Goal: Check status: Check status

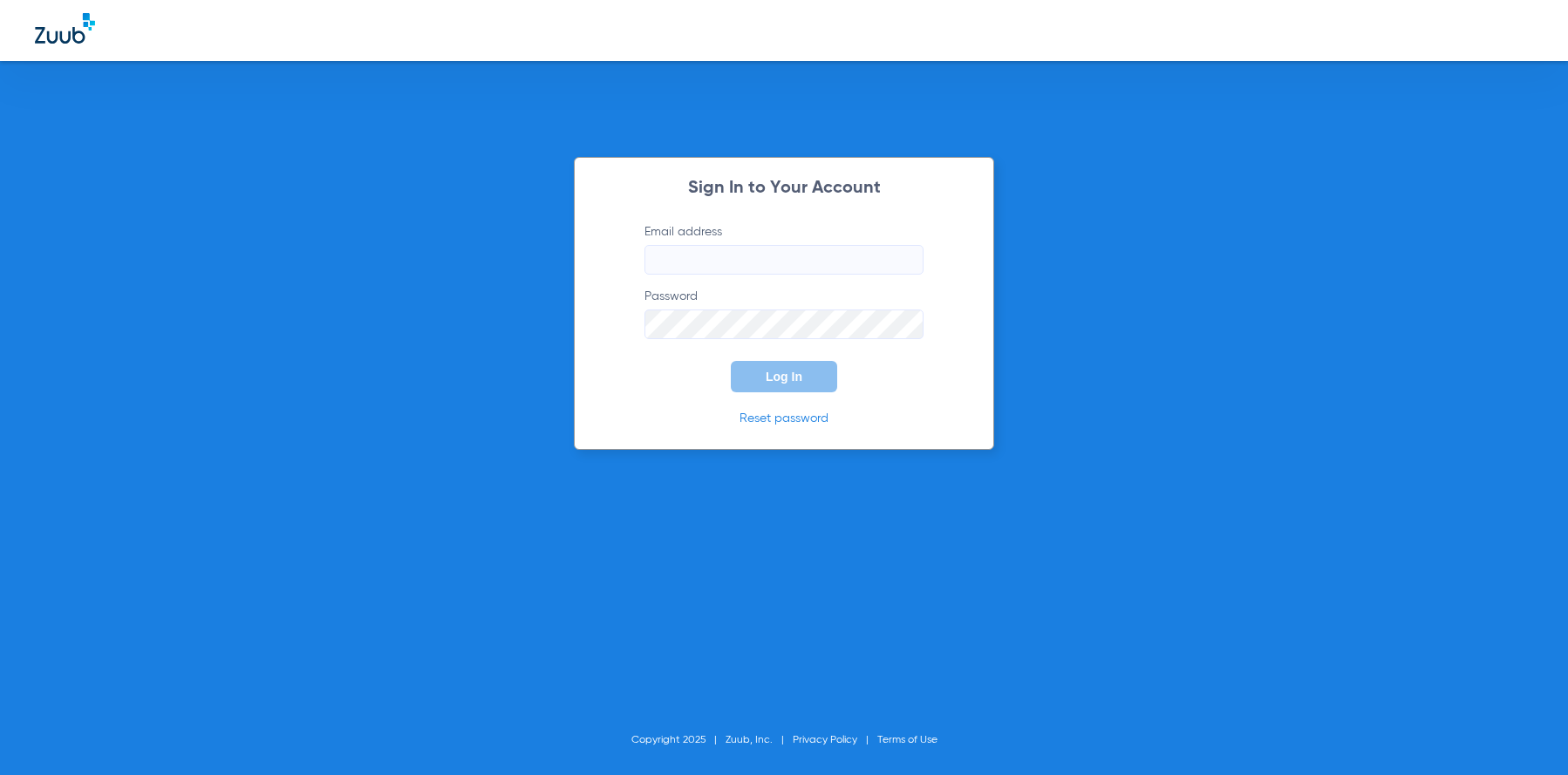
type input "[EMAIL_ADDRESS][DOMAIN_NAME]"
click at [758, 380] on button "Log In" at bounding box center [784, 376] width 106 height 31
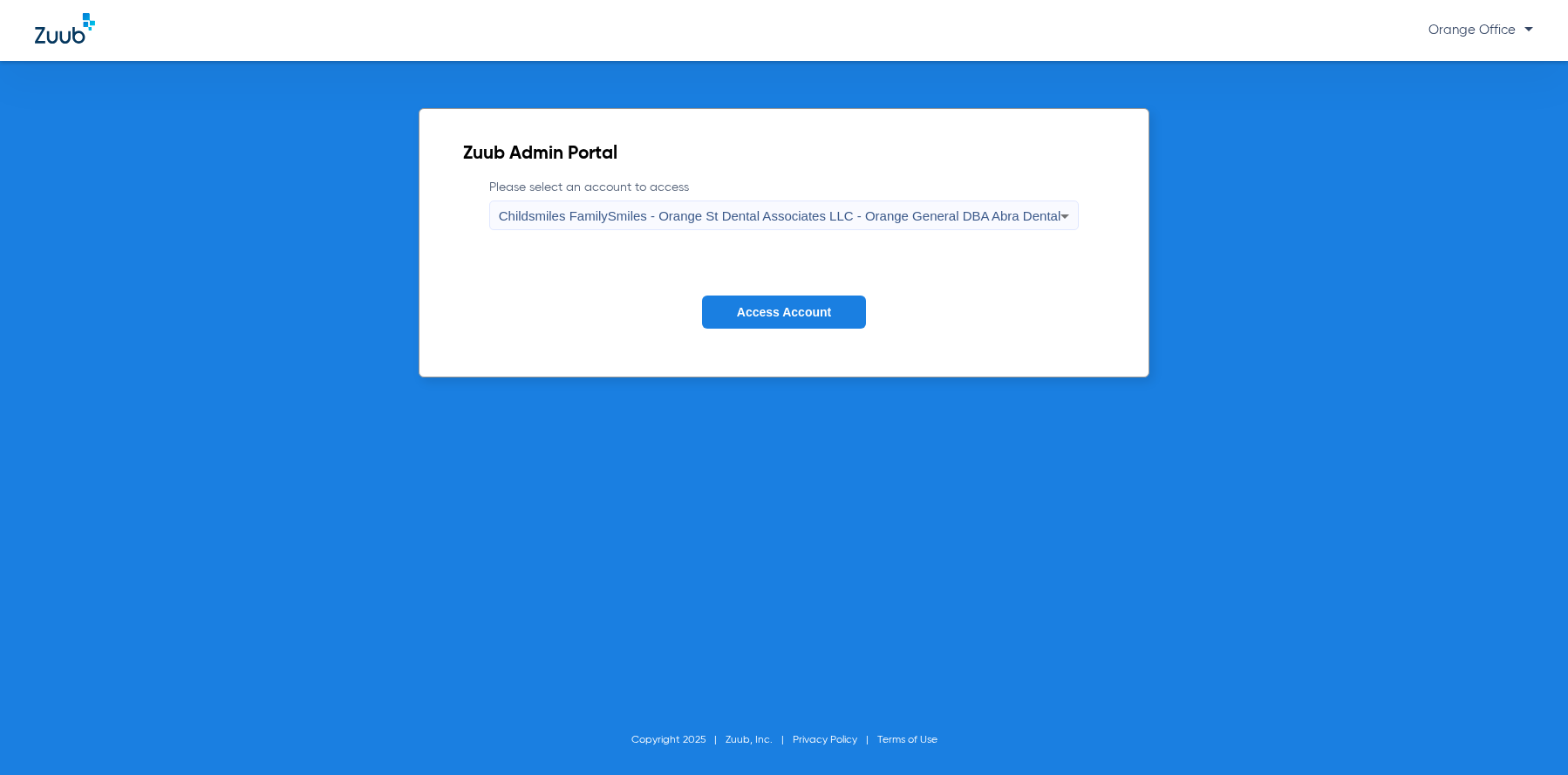
click at [798, 310] on span "Access Account" at bounding box center [784, 312] width 94 height 14
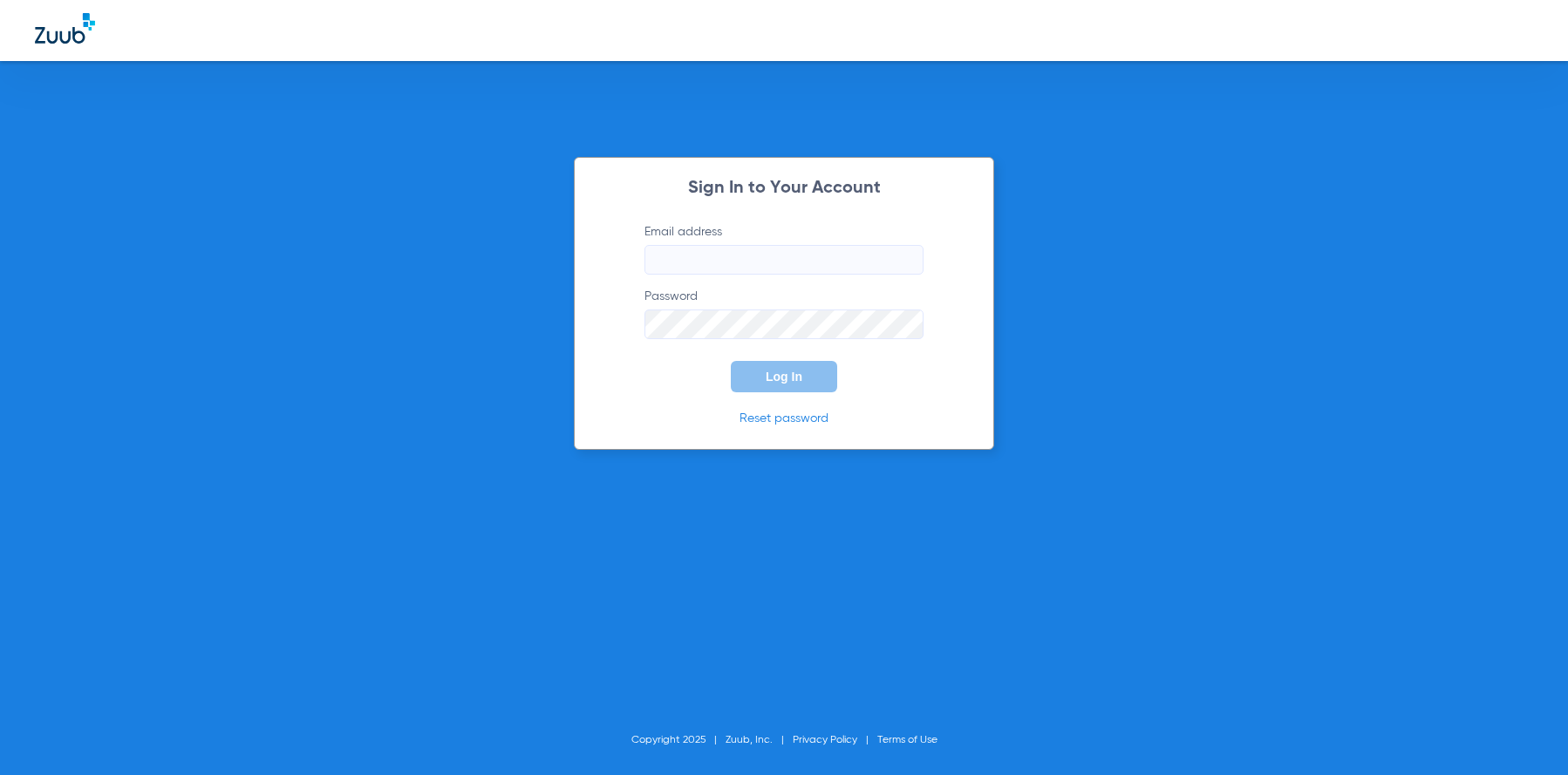
type input "[EMAIL_ADDRESS][DOMAIN_NAME]"
click at [759, 367] on button "Log In" at bounding box center [784, 376] width 106 height 31
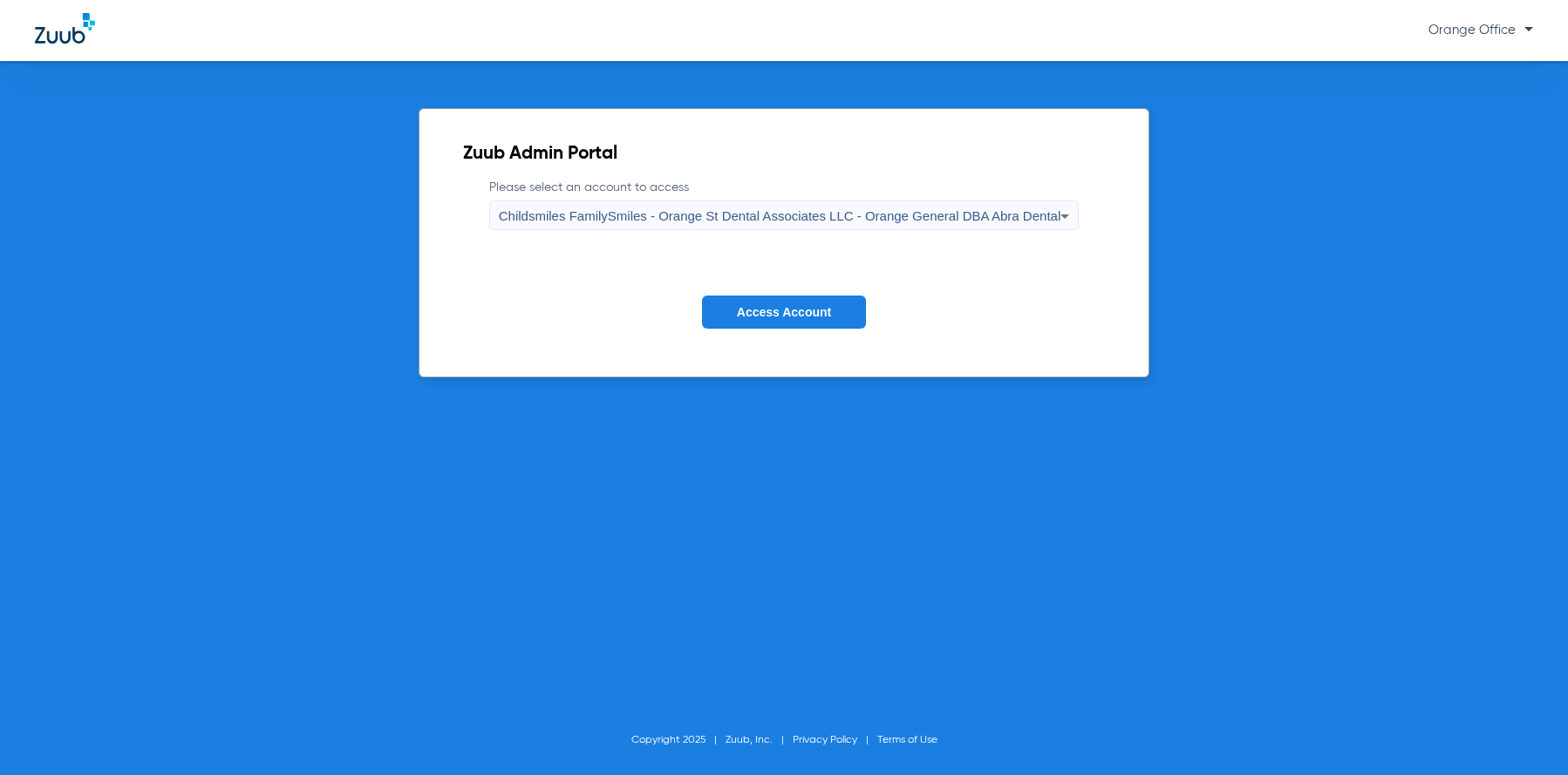
click at [721, 302] on button "Access Account" at bounding box center [784, 313] width 164 height 34
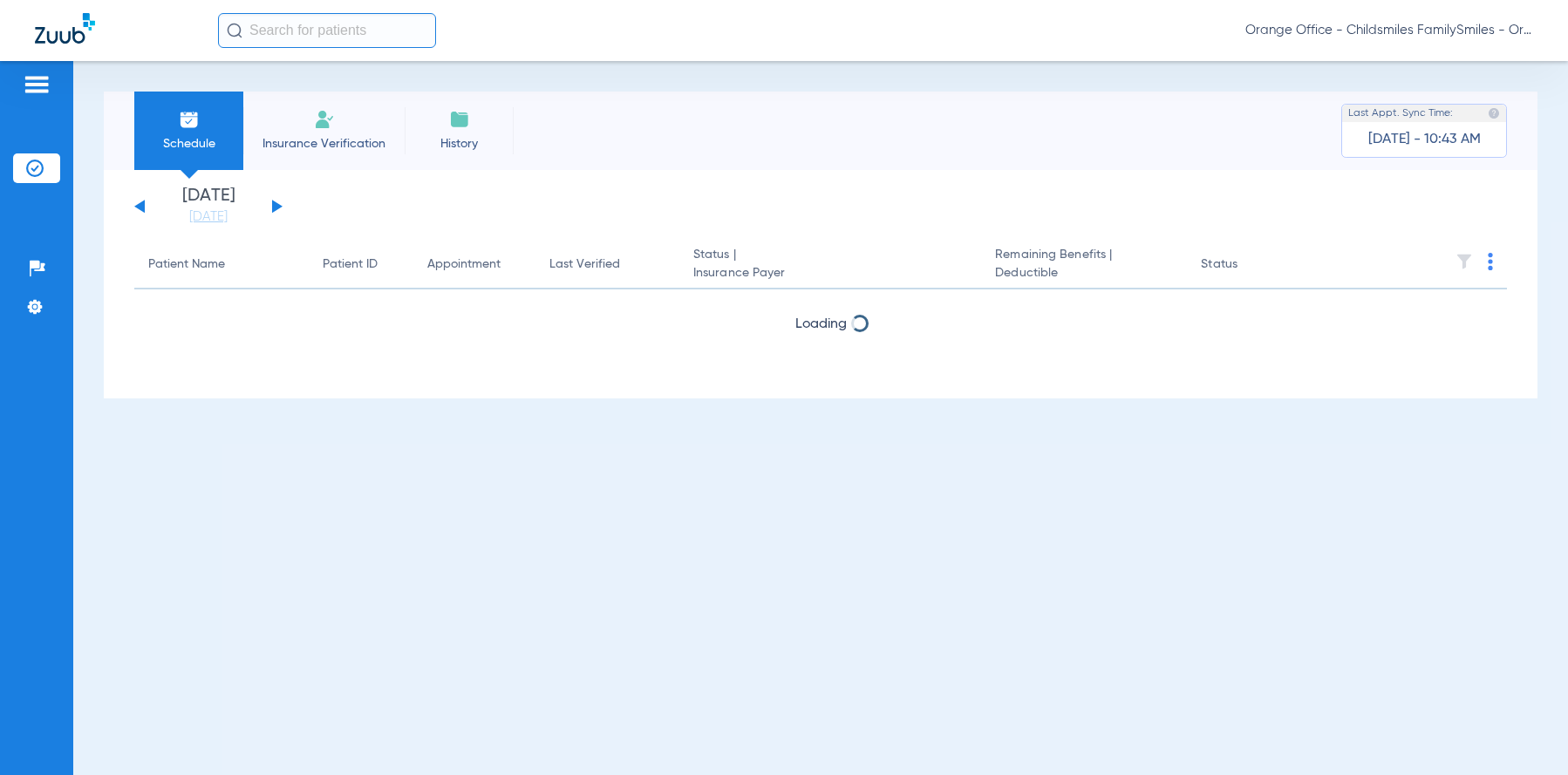
click at [269, 43] on input "text" at bounding box center [326, 31] width 218 height 35
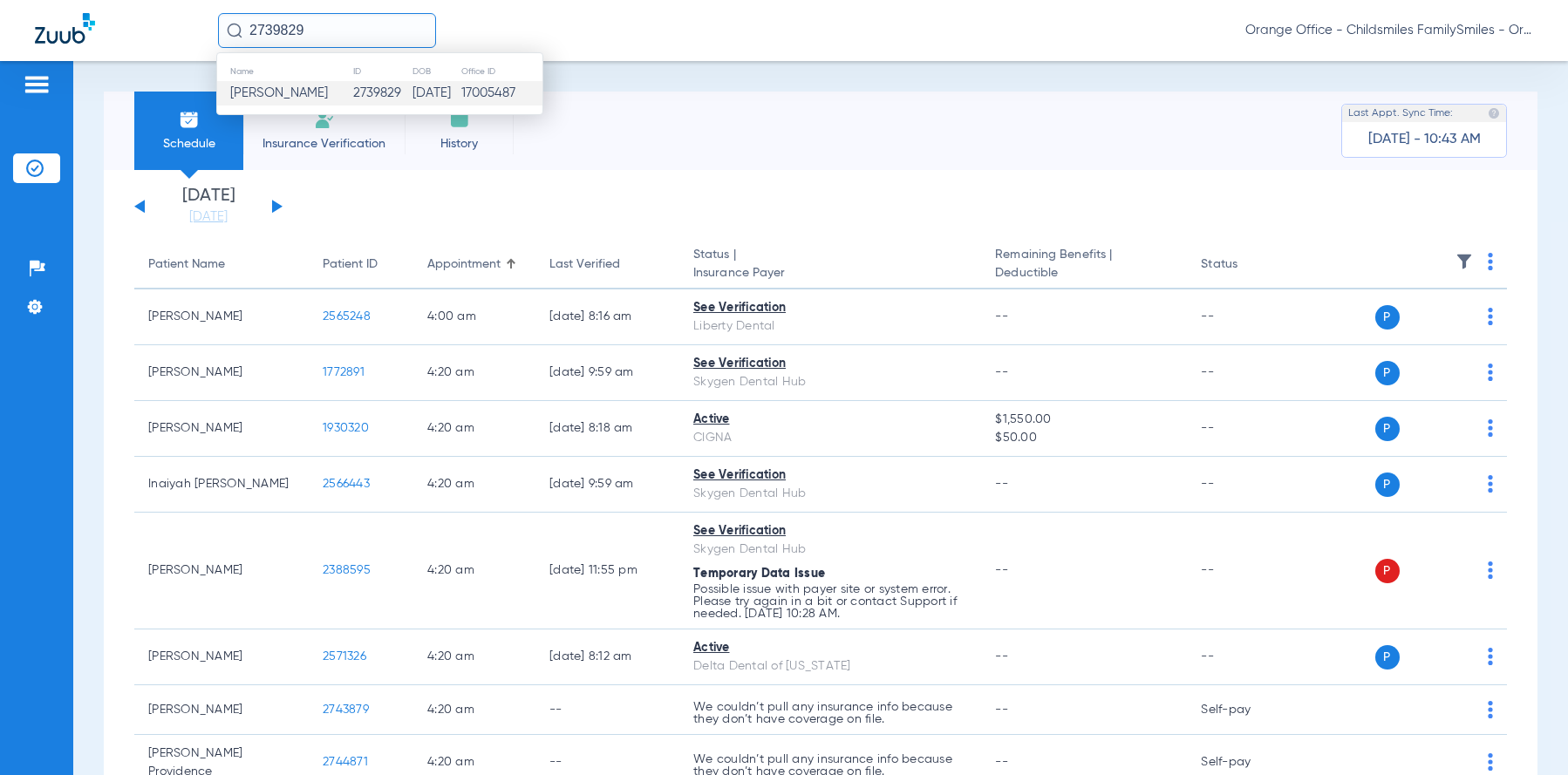
type input "2739829"
click at [352, 90] on td "2739829" at bounding box center [382, 94] width 60 height 25
